Goal: Check status: Check status

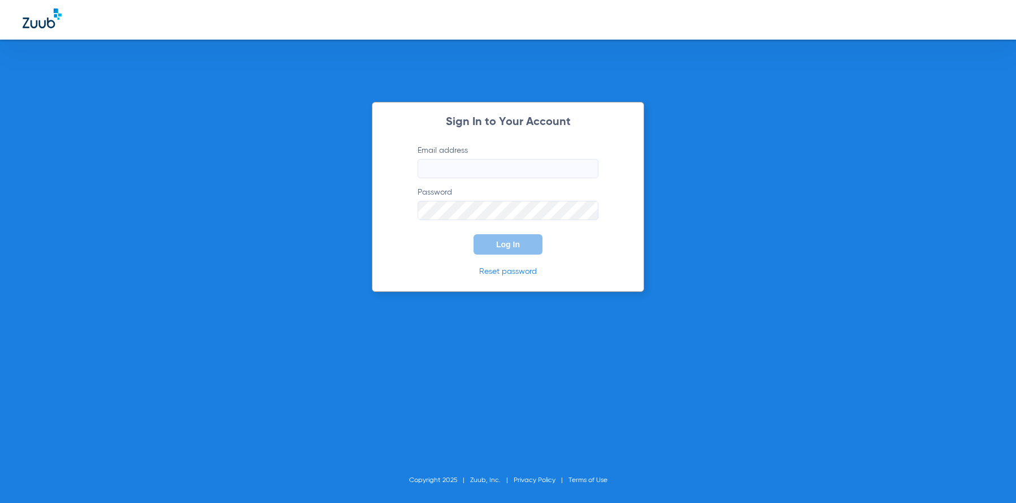
type input "[EMAIL_ADDRESS][DOMAIN_NAME]"
click at [536, 254] on button "Log In" at bounding box center [508, 244] width 69 height 20
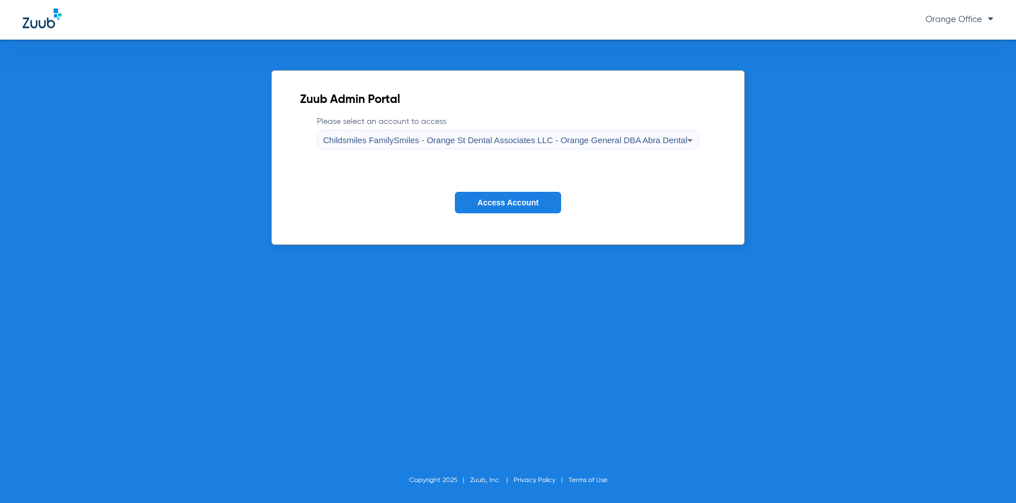
click at [502, 207] on button "Access Account" at bounding box center [508, 203] width 106 height 22
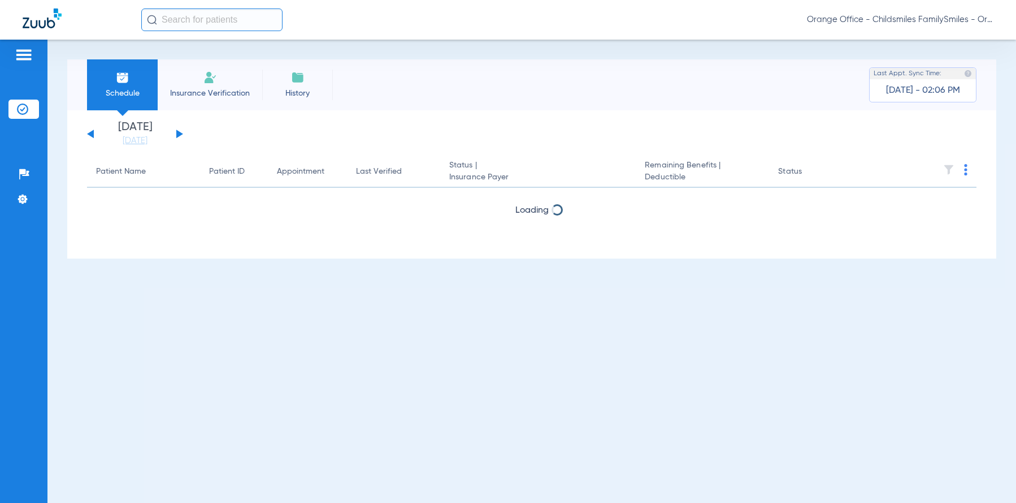
click at [239, 16] on input "text" at bounding box center [211, 19] width 141 height 23
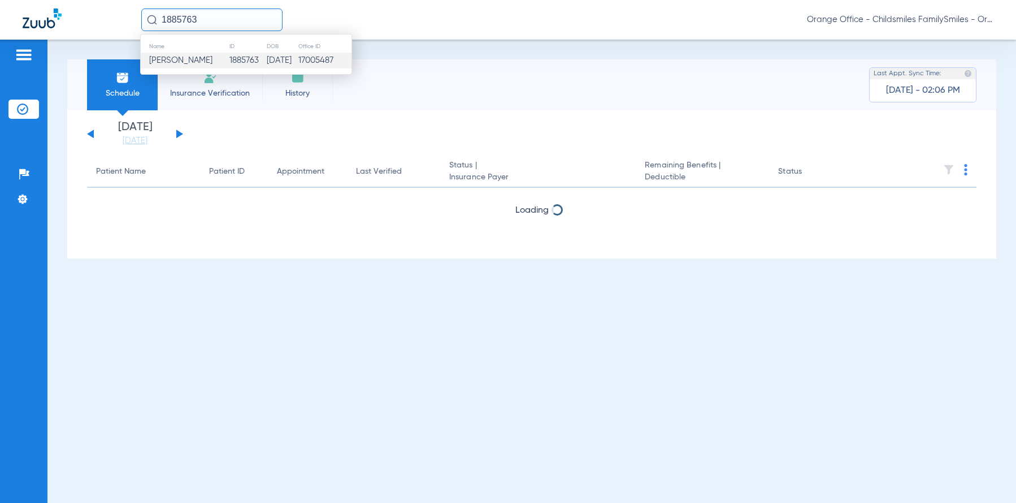
type input "1885763"
click at [247, 65] on td "1885763" at bounding box center [247, 61] width 37 height 16
